Goal: Transaction & Acquisition: Subscribe to service/newsletter

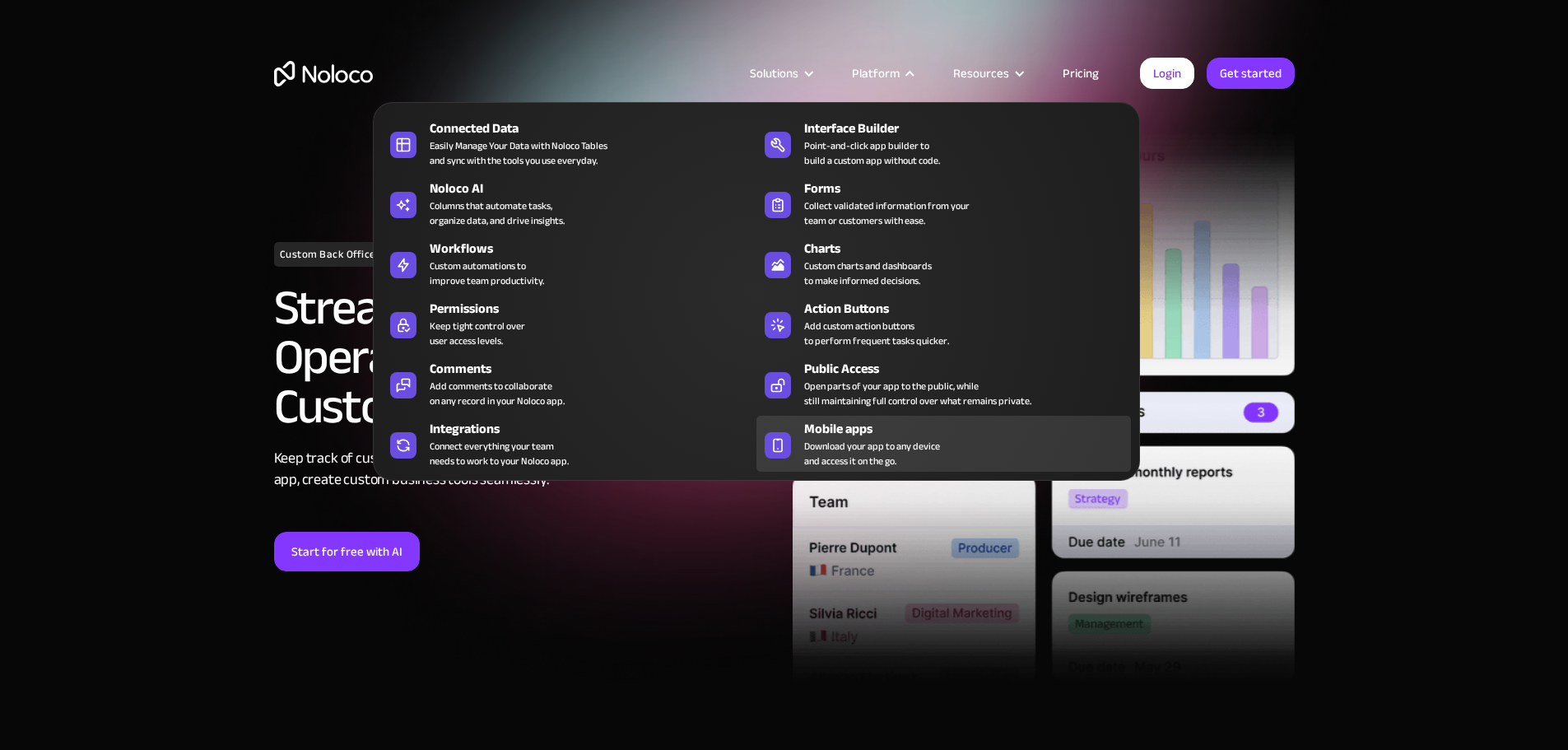
click at [822, 455] on span "Download your app to any device and access it on the go." at bounding box center [871, 454] width 135 height 30
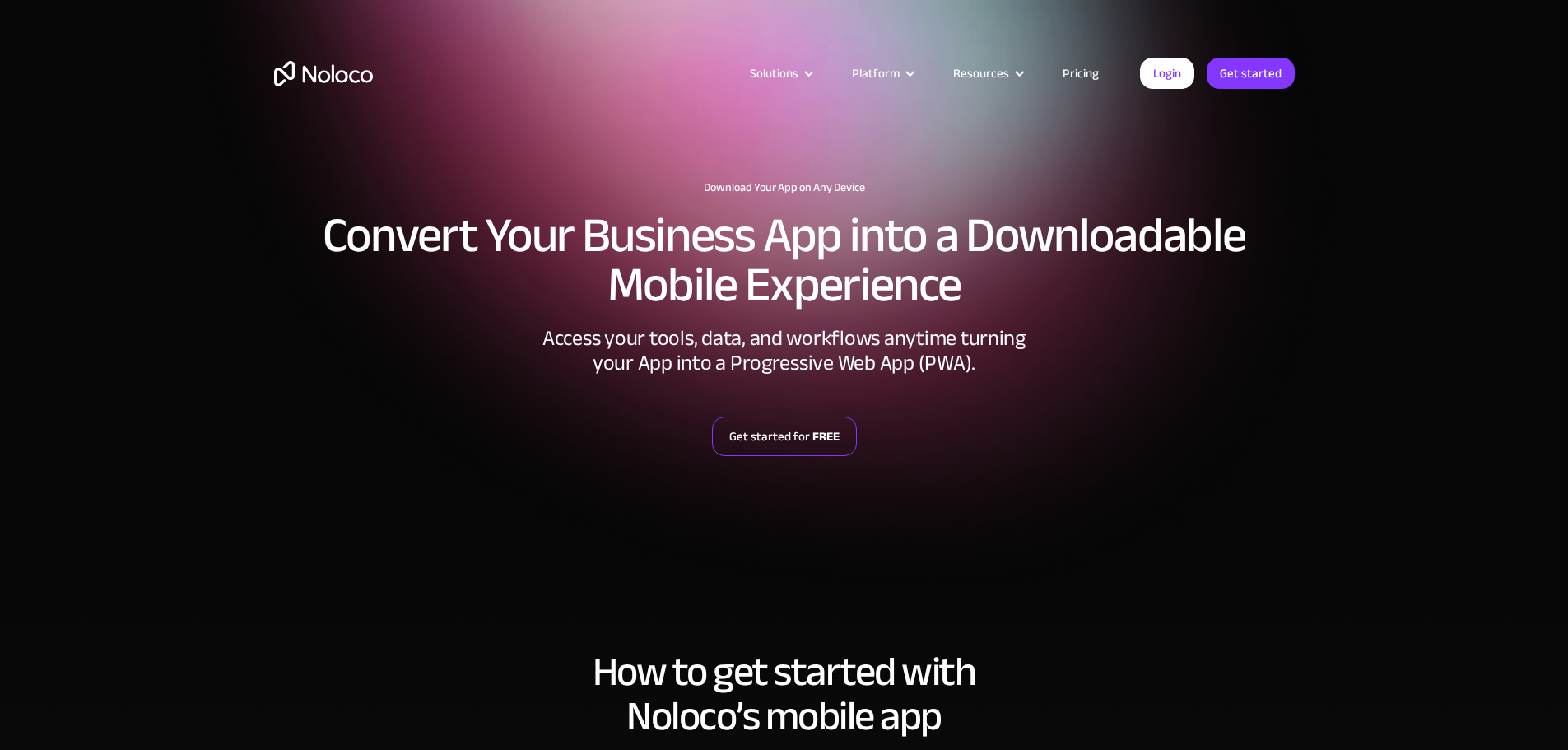
click at [778, 437] on link "Get started for FREE" at bounding box center [784, 437] width 145 height 40
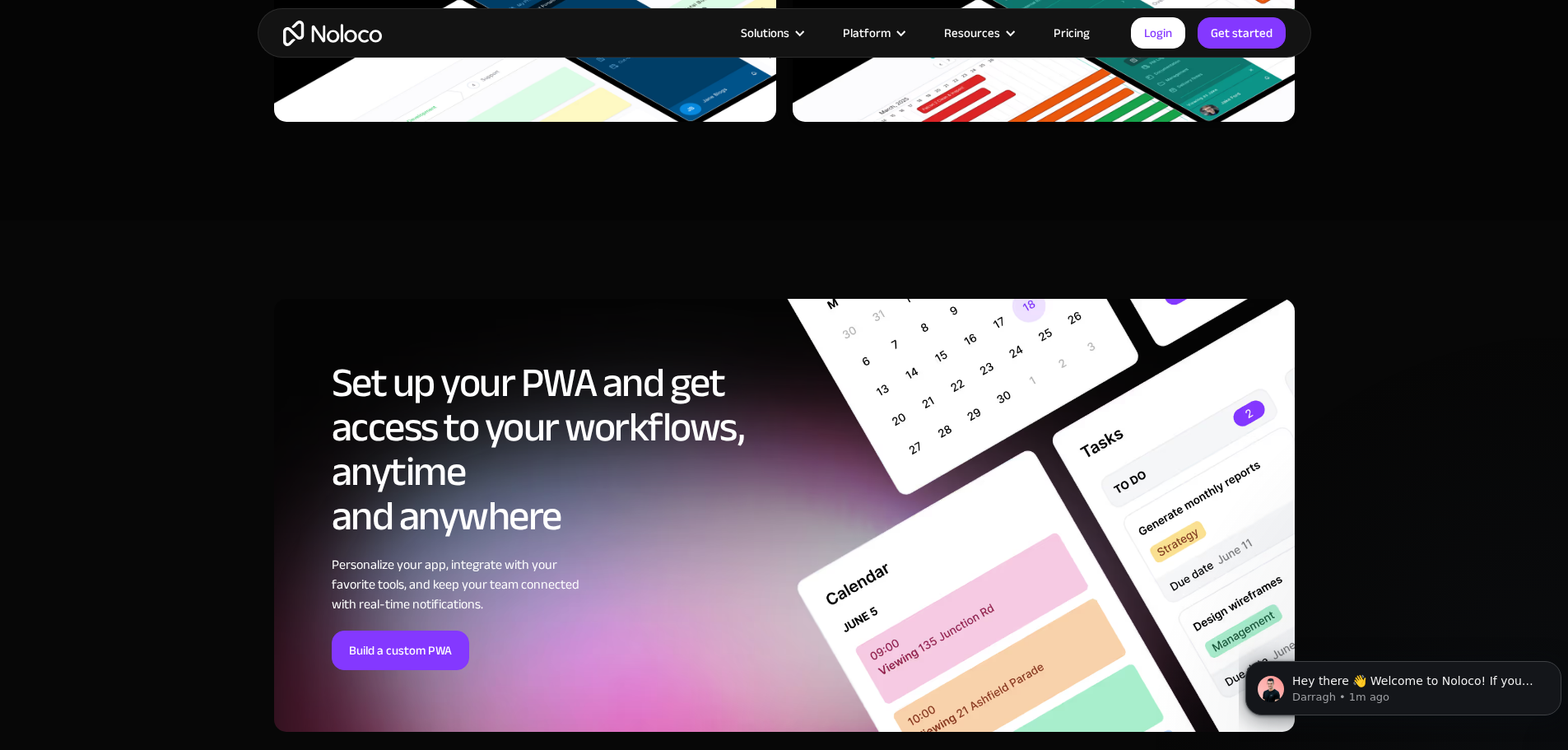
scroll to position [5170, 0]
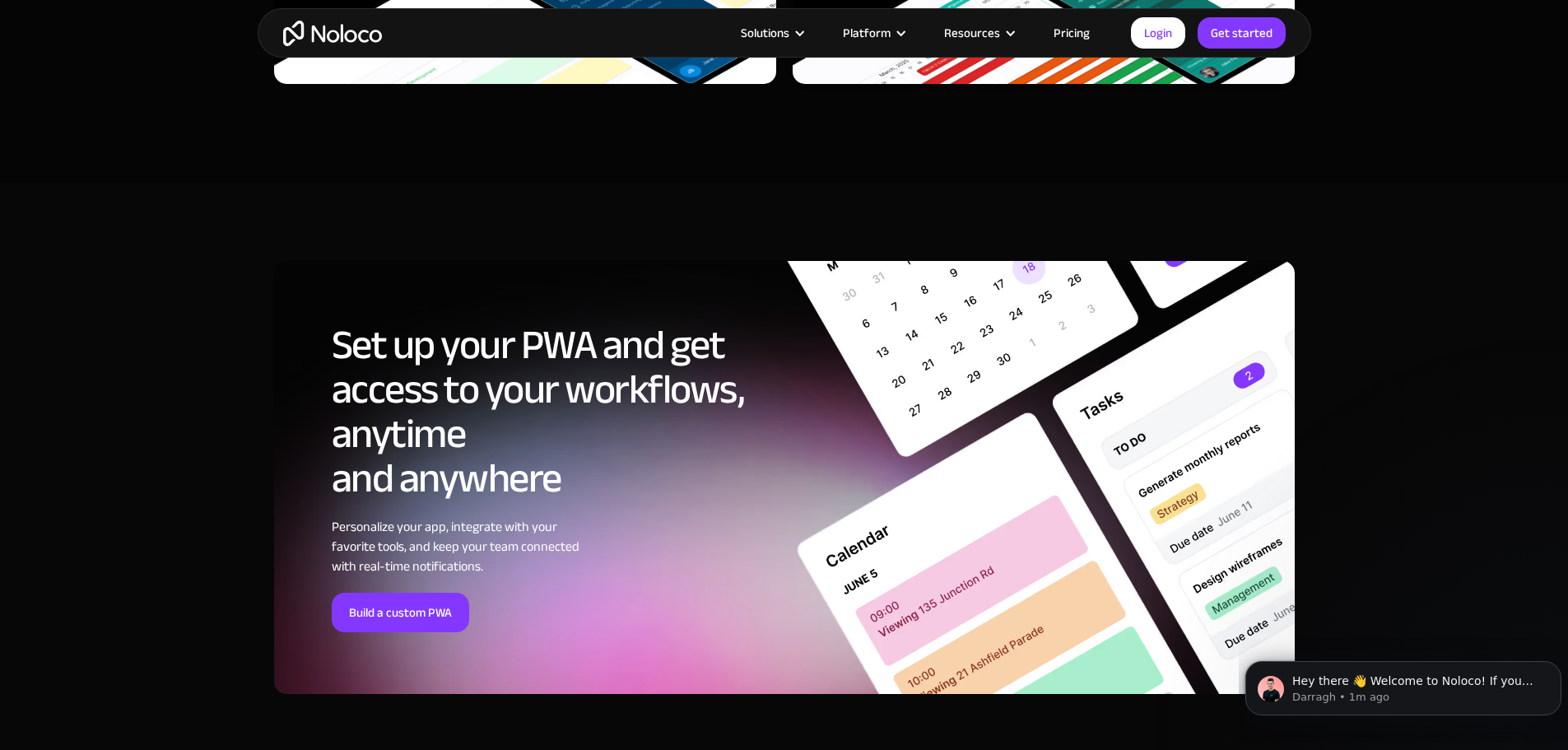
click at [1071, 33] on link "Pricing" at bounding box center [1072, 33] width 77 height 22
